Goal: Task Accomplishment & Management: Manage account settings

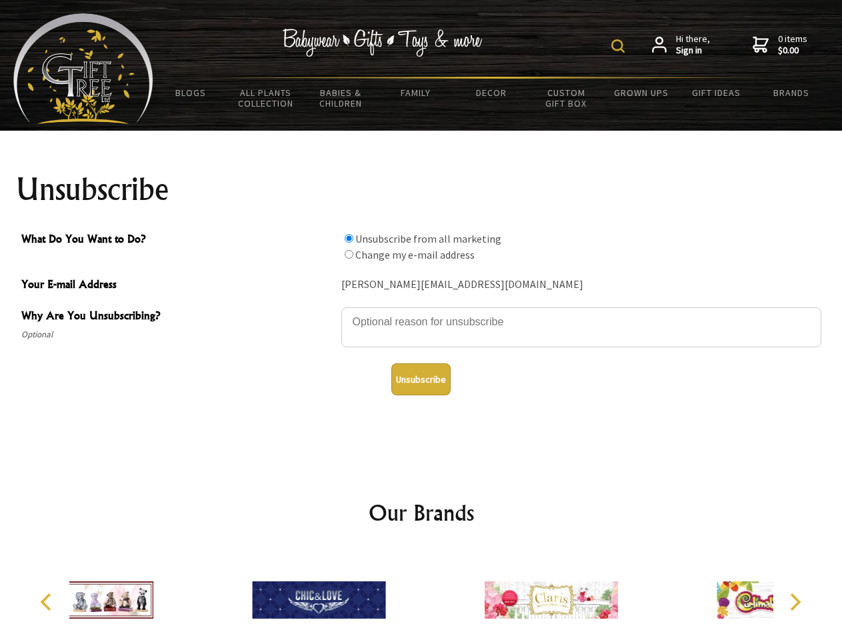
click at [620, 46] on img at bounding box center [617, 45] width 13 height 13
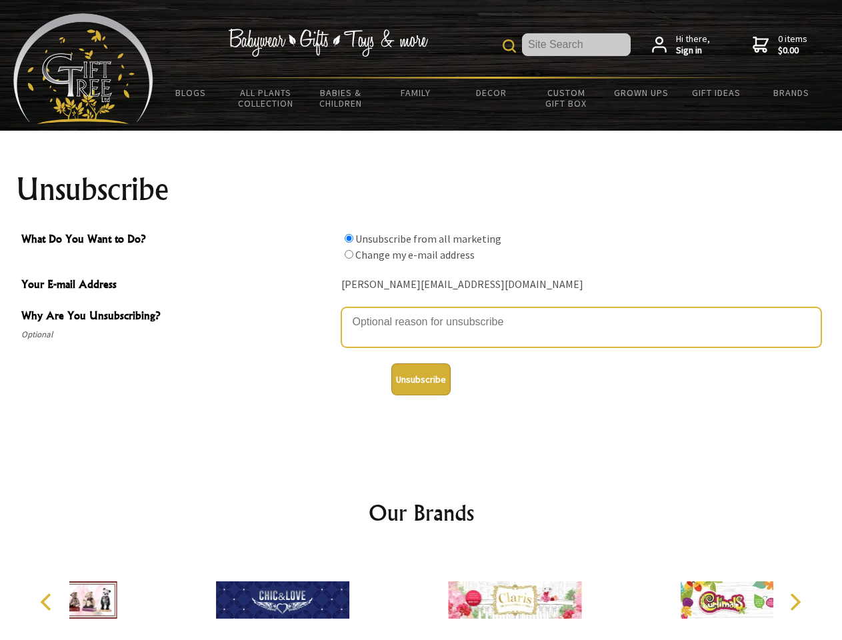
click at [421, 312] on textarea "Why Are You Unsubscribing?" at bounding box center [581, 327] width 480 height 40
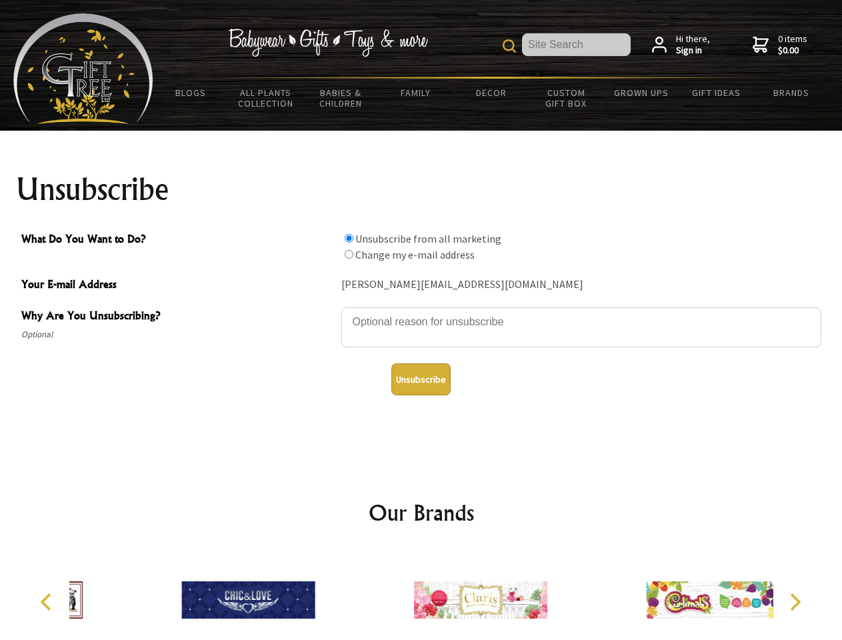
click at [349, 238] on input "What Do You Want to Do?" at bounding box center [349, 238] width 9 height 9
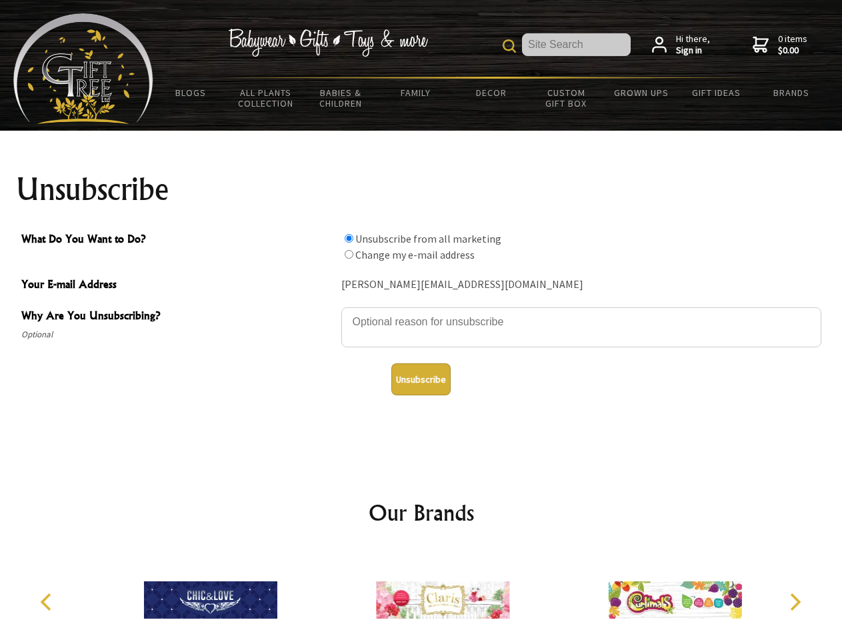
click at [349, 254] on input "What Do You Want to Do?" at bounding box center [349, 254] width 9 height 9
radio input "true"
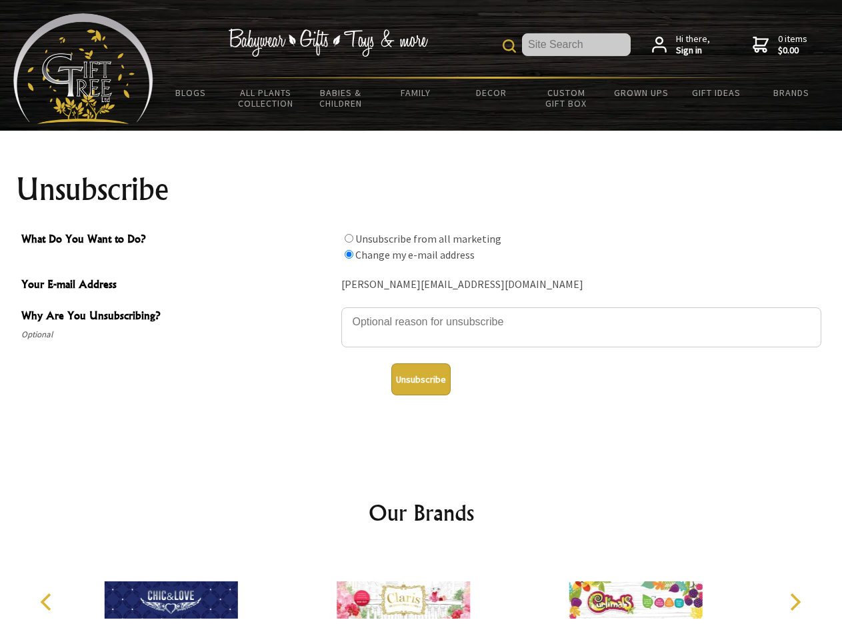
click at [421, 379] on button "Unsubscribe" at bounding box center [420, 379] width 59 height 32
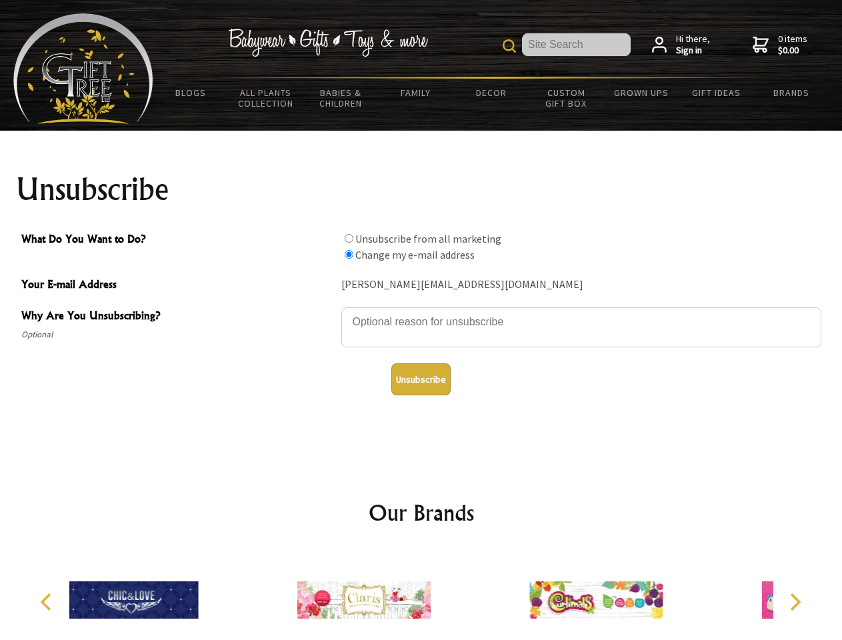
click at [421, 594] on div at bounding box center [364, 602] width 232 height 104
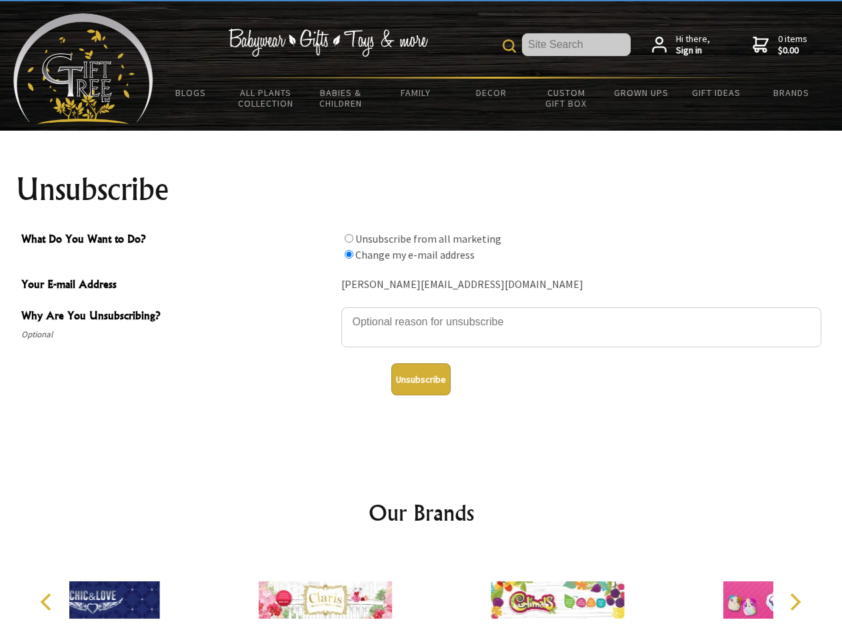
click at [48, 602] on icon "Previous" at bounding box center [47, 601] width 17 height 17
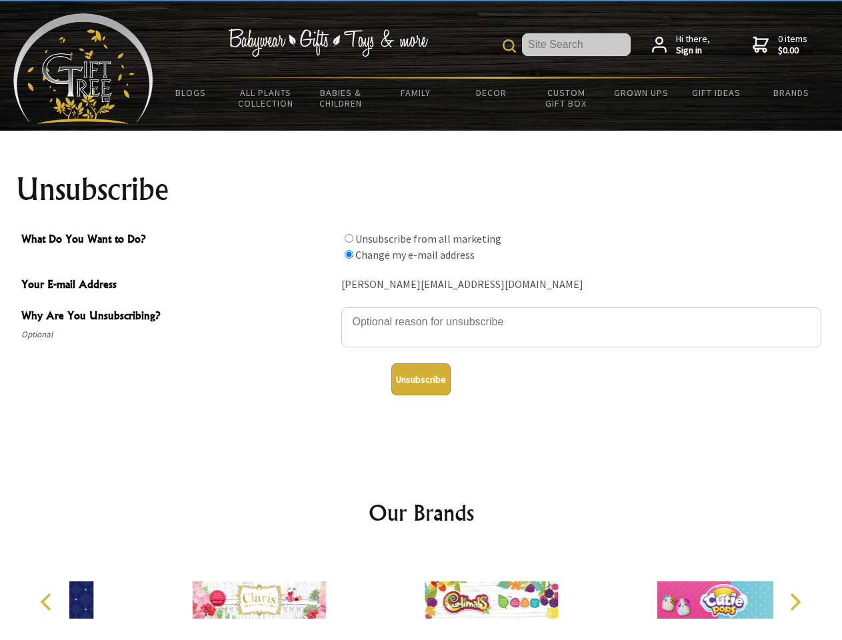
click at [794, 602] on icon "Next" at bounding box center [793, 601] width 17 height 17
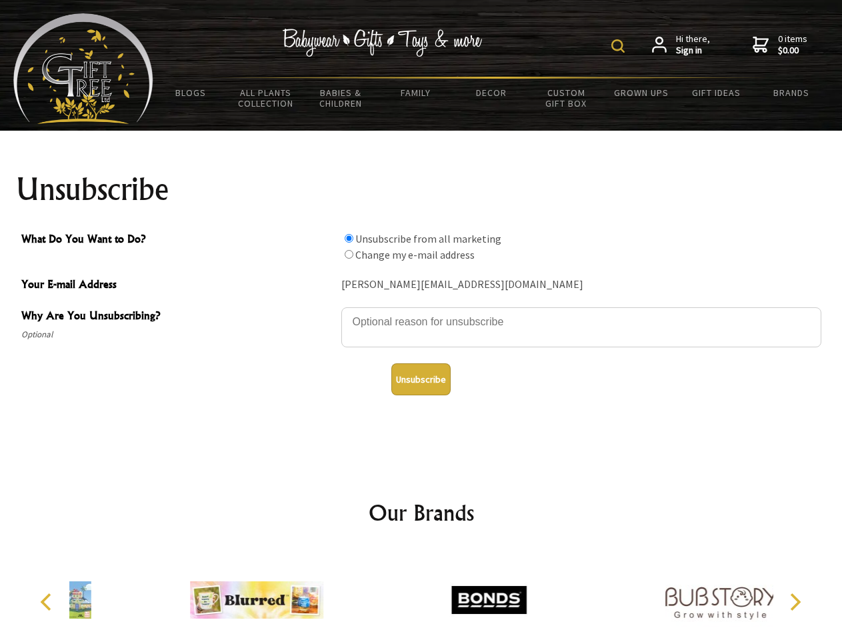
click at [620, 46] on img at bounding box center [617, 45] width 13 height 13
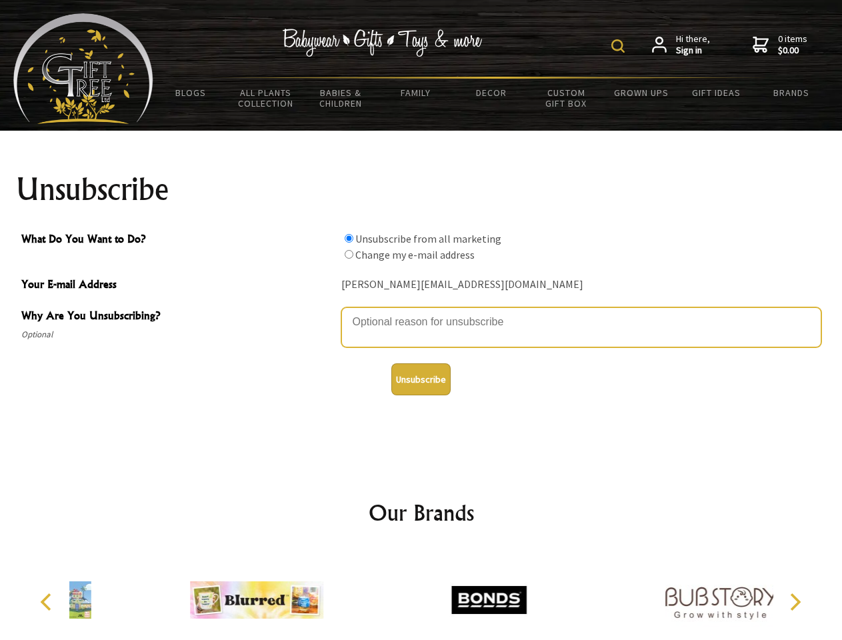
click at [421, 312] on textarea "Why Are You Unsubscribing?" at bounding box center [581, 327] width 480 height 40
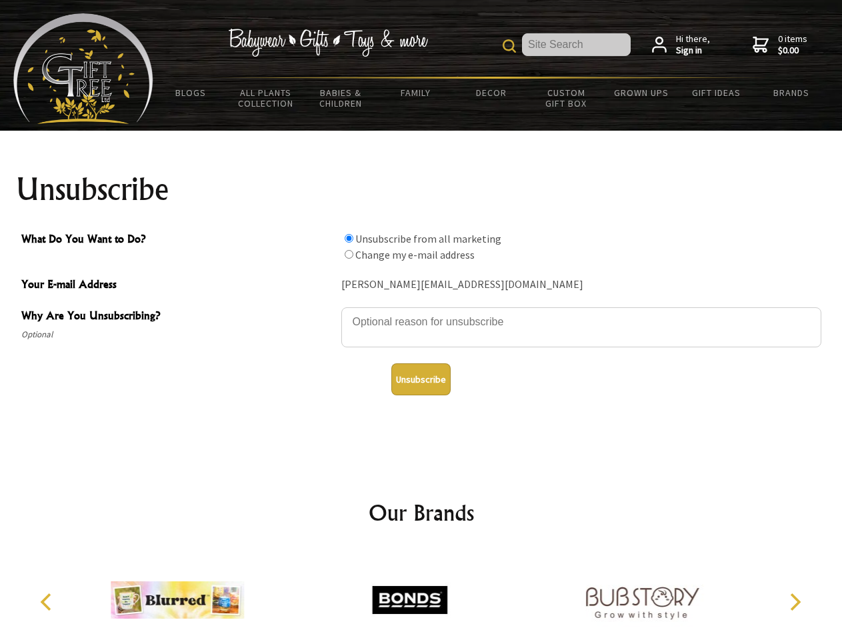
click at [349, 238] on input "What Do You Want to Do?" at bounding box center [349, 238] width 9 height 9
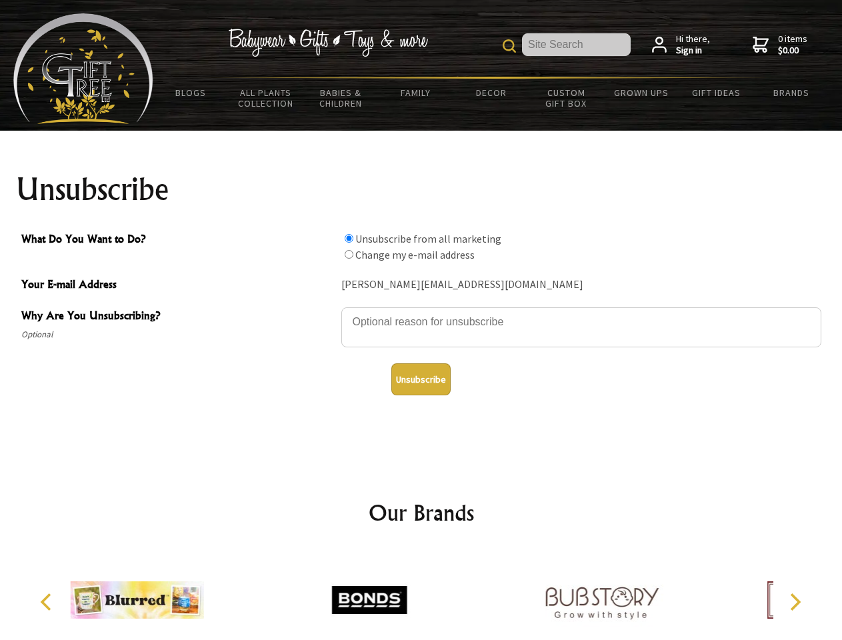
click at [349, 254] on input "What Do You Want to Do?" at bounding box center [349, 254] width 9 height 9
radio input "true"
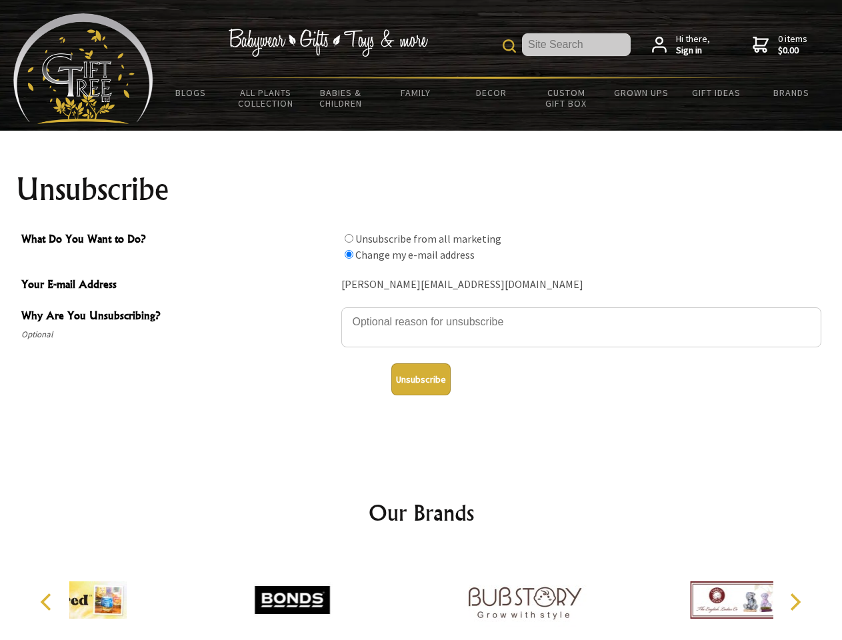
click at [421, 379] on button "Unsubscribe" at bounding box center [420, 379] width 59 height 32
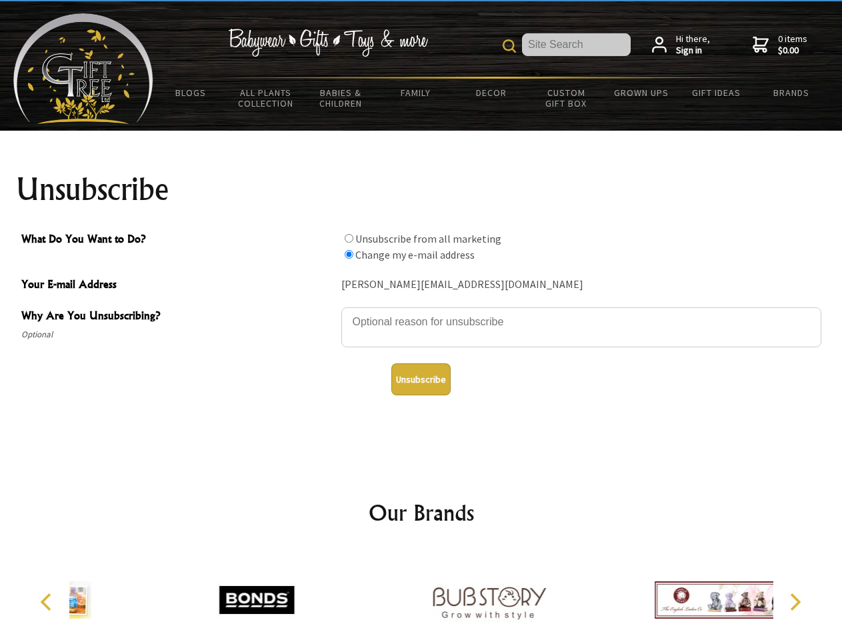
click at [421, 594] on div at bounding box center [489, 602] width 232 height 104
click at [48, 602] on icon "Previous" at bounding box center [47, 601] width 17 height 17
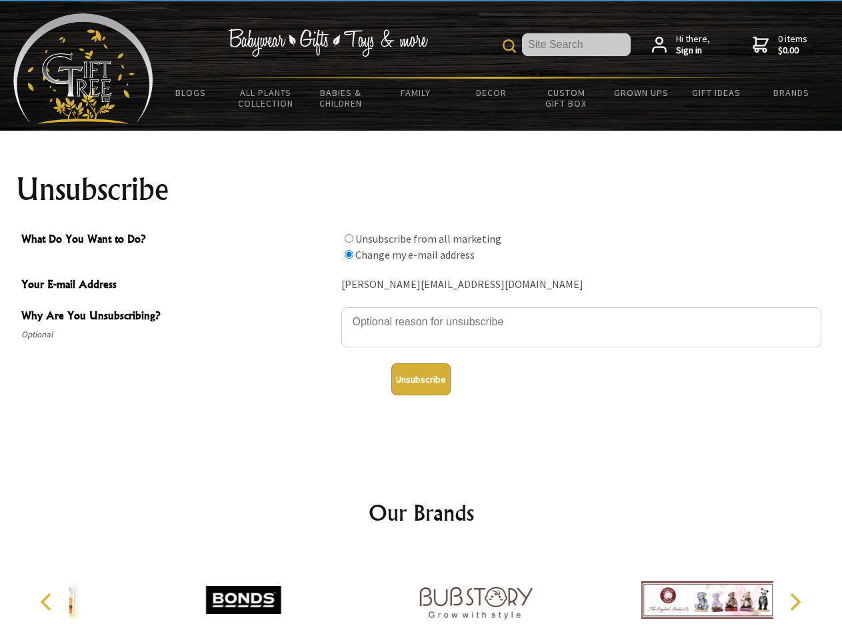
click at [794, 602] on icon "Next" at bounding box center [793, 601] width 17 height 17
